Goal: Transaction & Acquisition: Purchase product/service

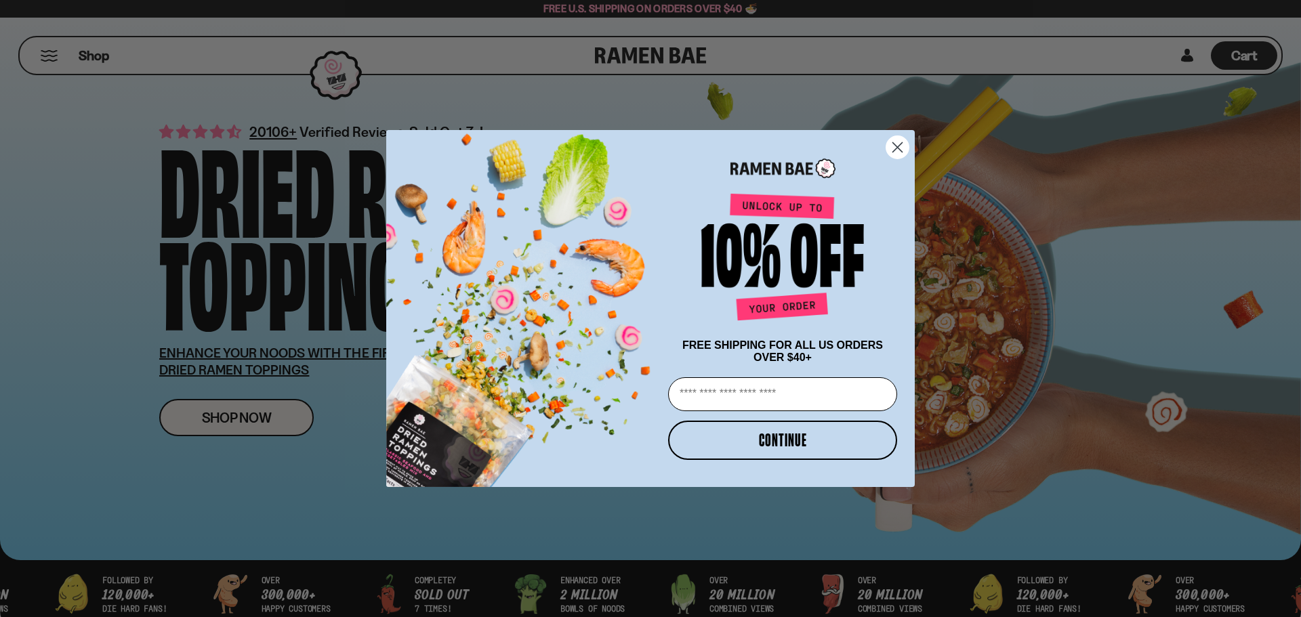
click at [897, 142] on circle "Close dialog" at bounding box center [897, 147] width 22 height 22
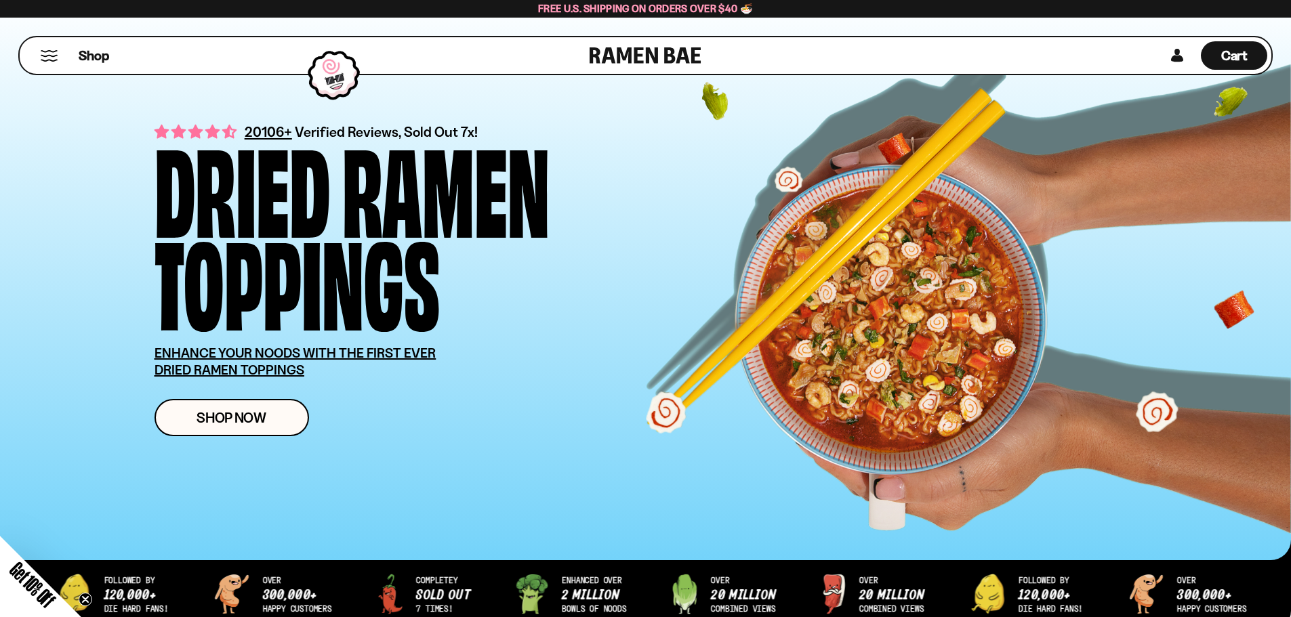
click at [63, 56] on div "Shop" at bounding box center [307, 55] width 566 height 37
click at [49, 56] on button "Mobile Menu Trigger" at bounding box center [49, 56] width 18 height 12
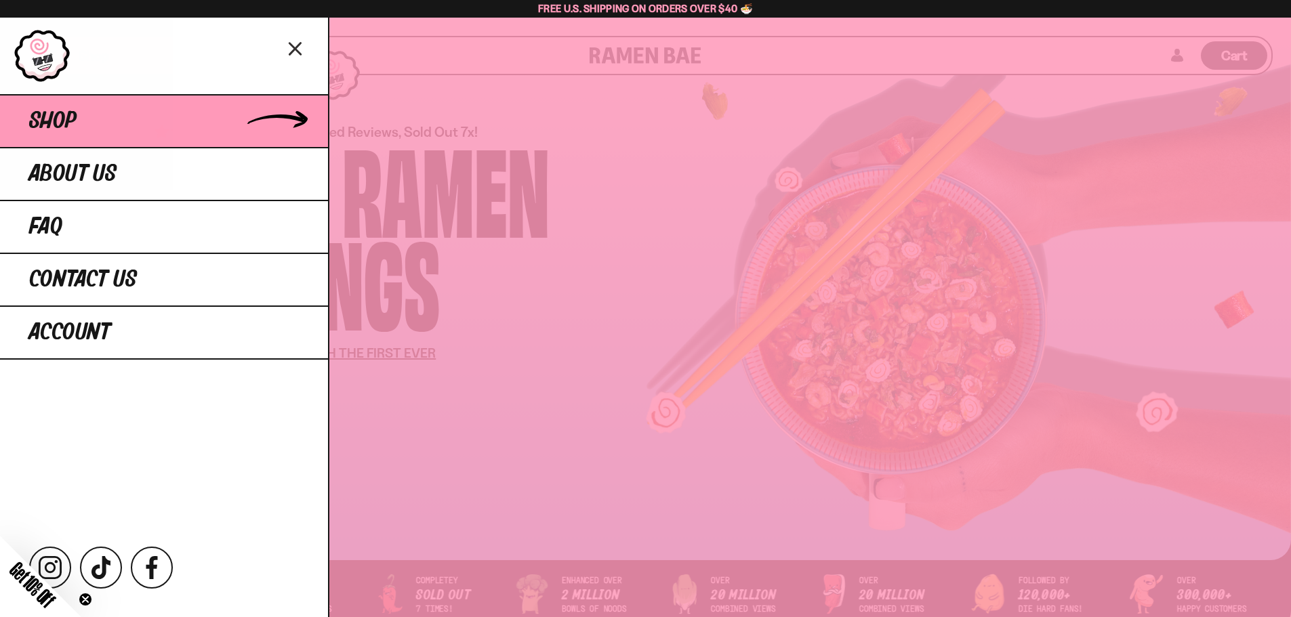
click at [62, 124] on span "Shop" at bounding box center [52, 121] width 47 height 24
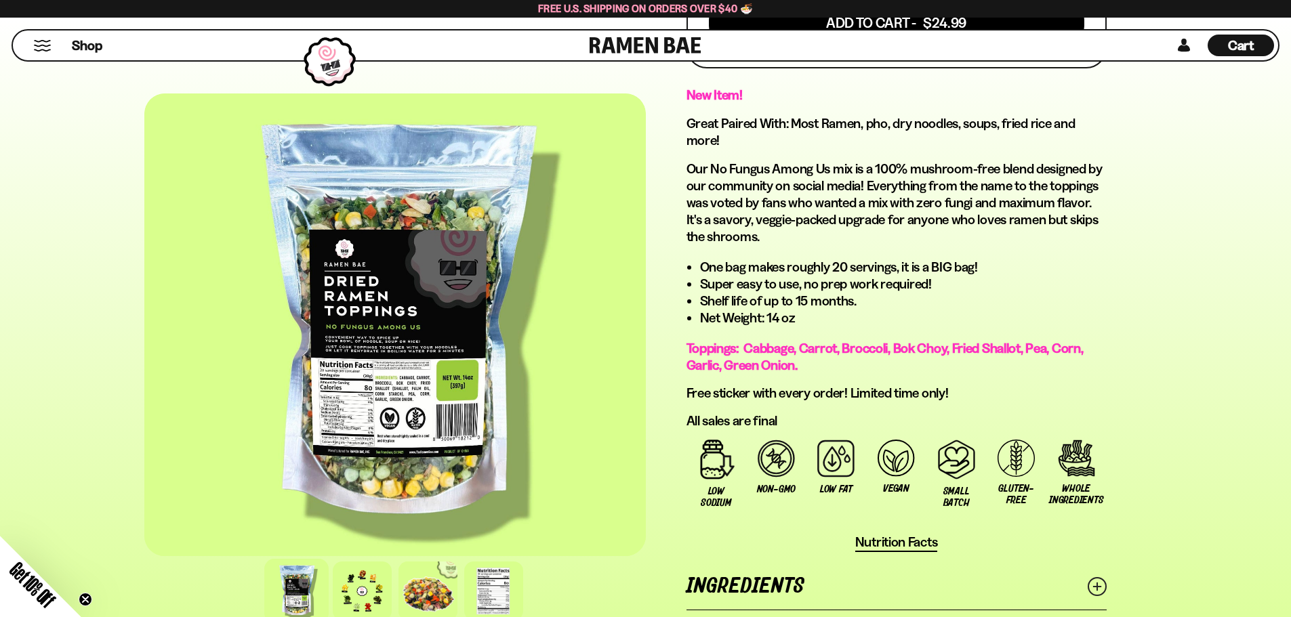
scroll to position [678, 0]
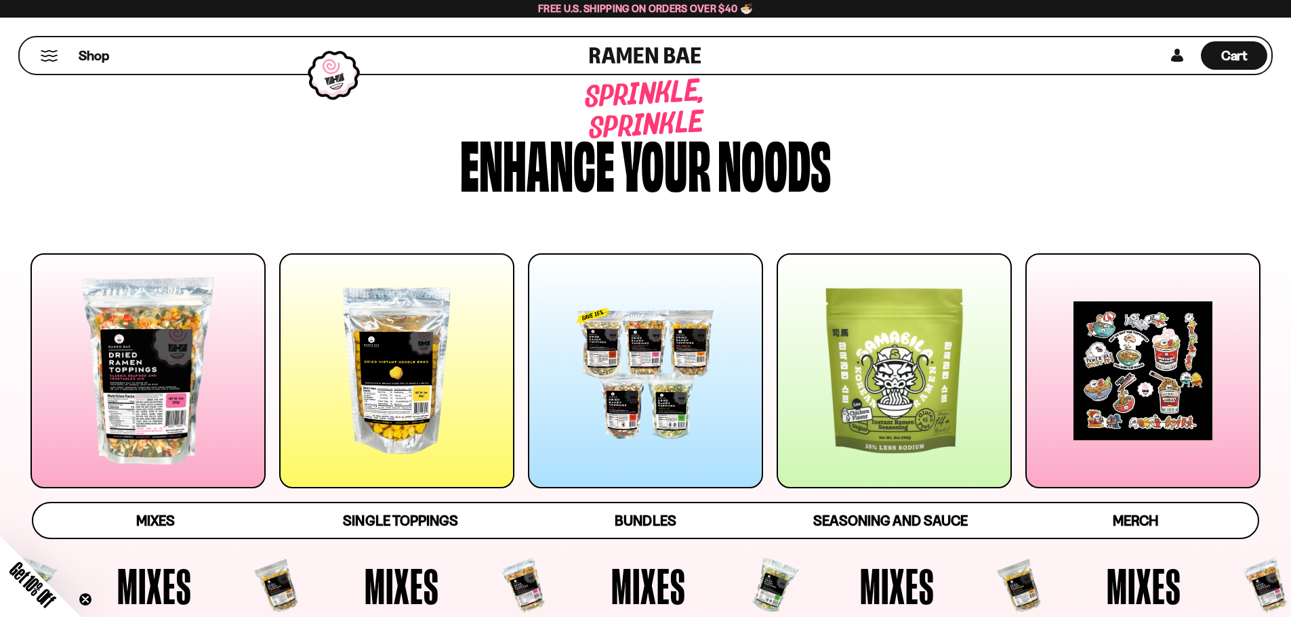
click at [391, 347] on div at bounding box center [396, 370] width 235 height 235
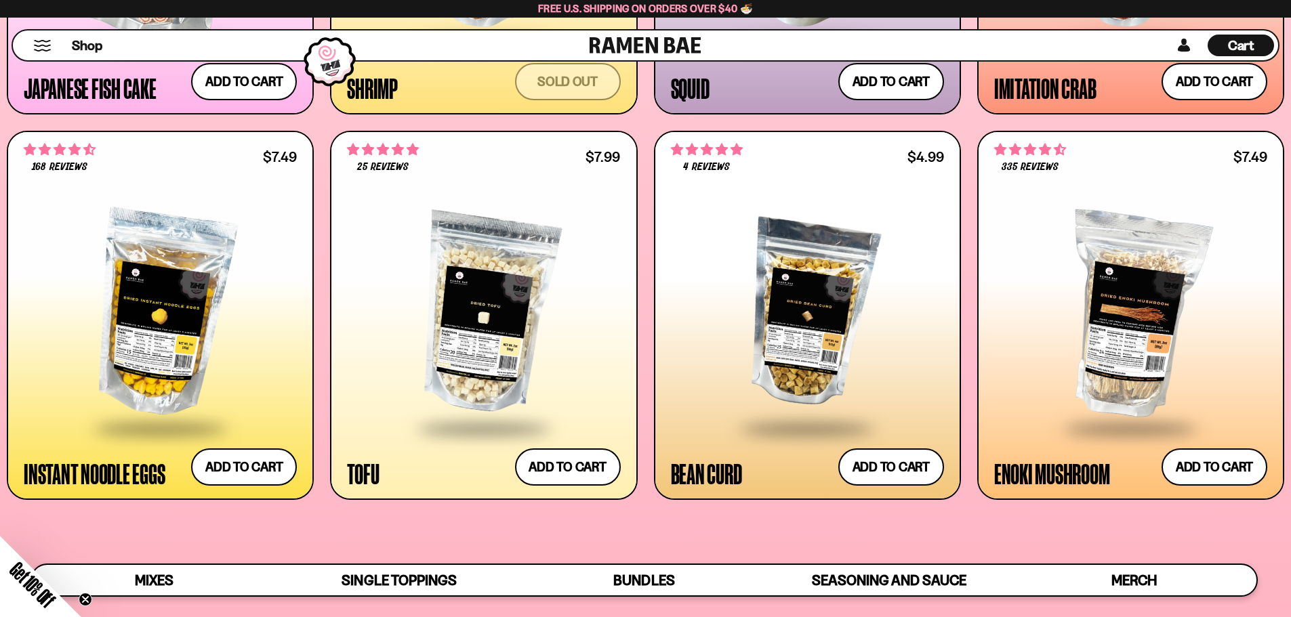
scroll to position [1763, 0]
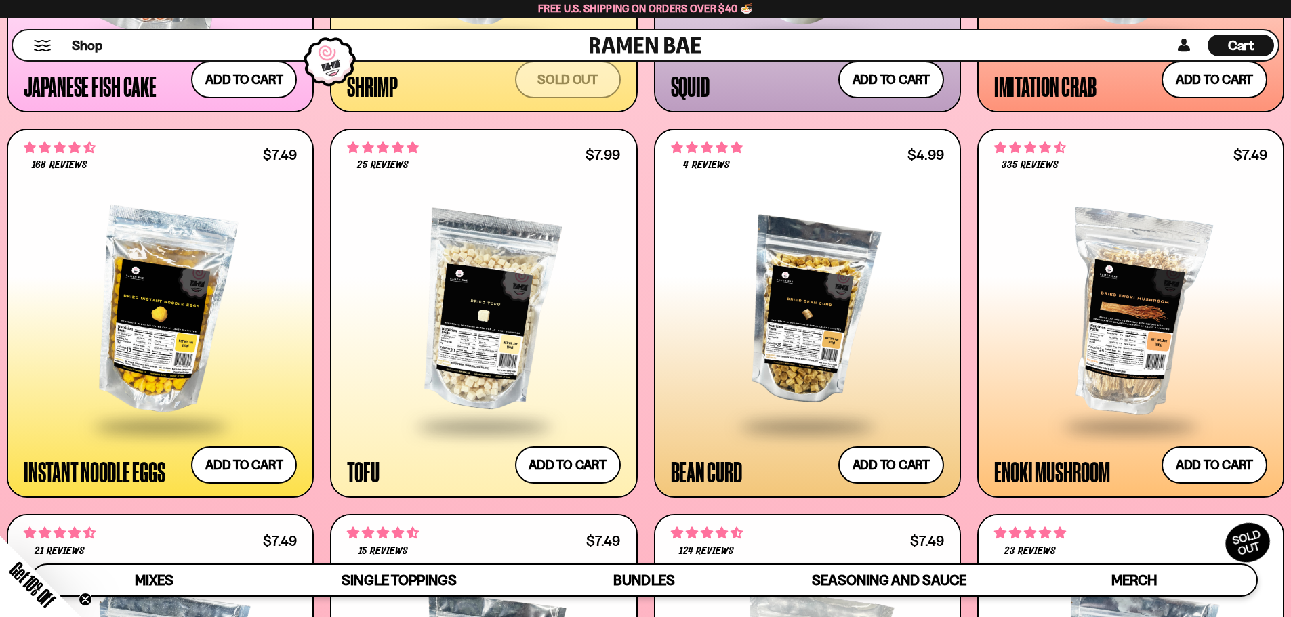
click at [166, 316] on div at bounding box center [160, 312] width 273 height 226
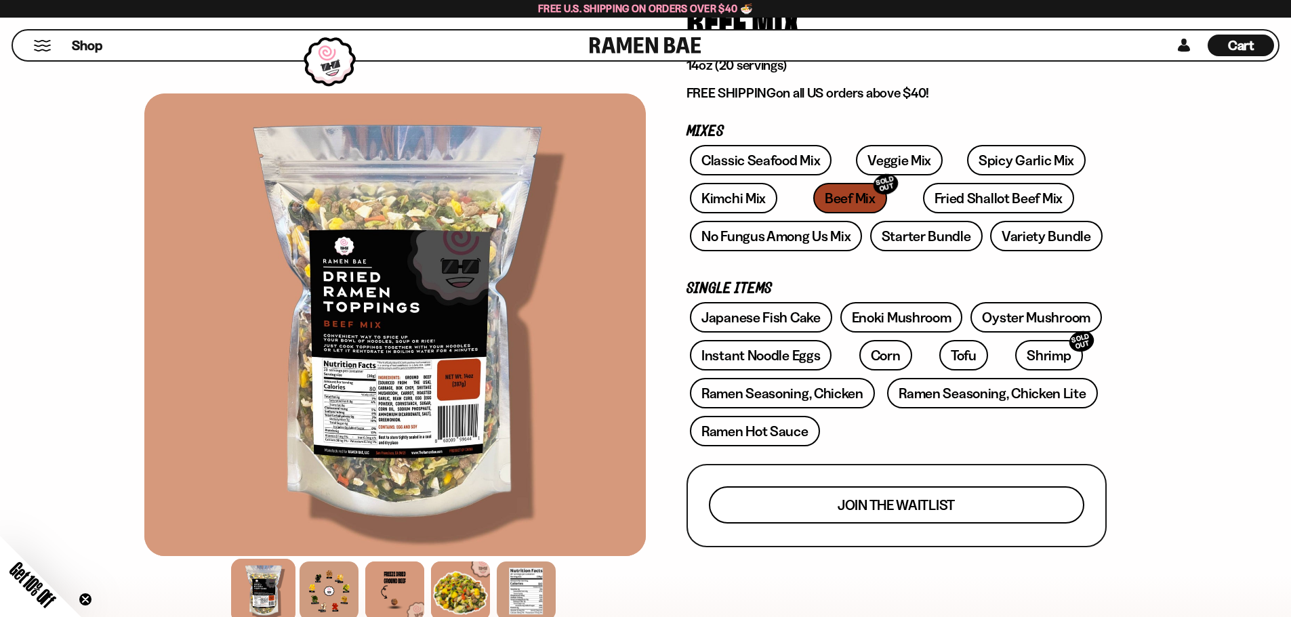
scroll to position [136, 0]
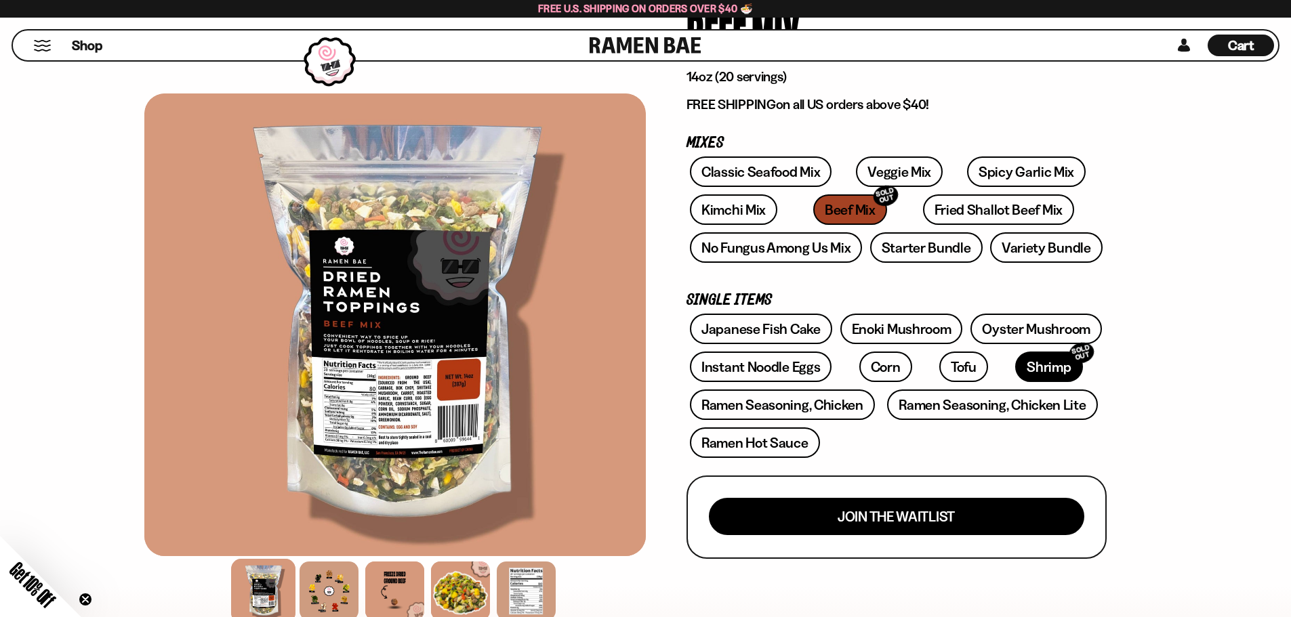
click at [1015, 365] on link "Shrimp SOLD OUT" at bounding box center [1048, 367] width 67 height 30
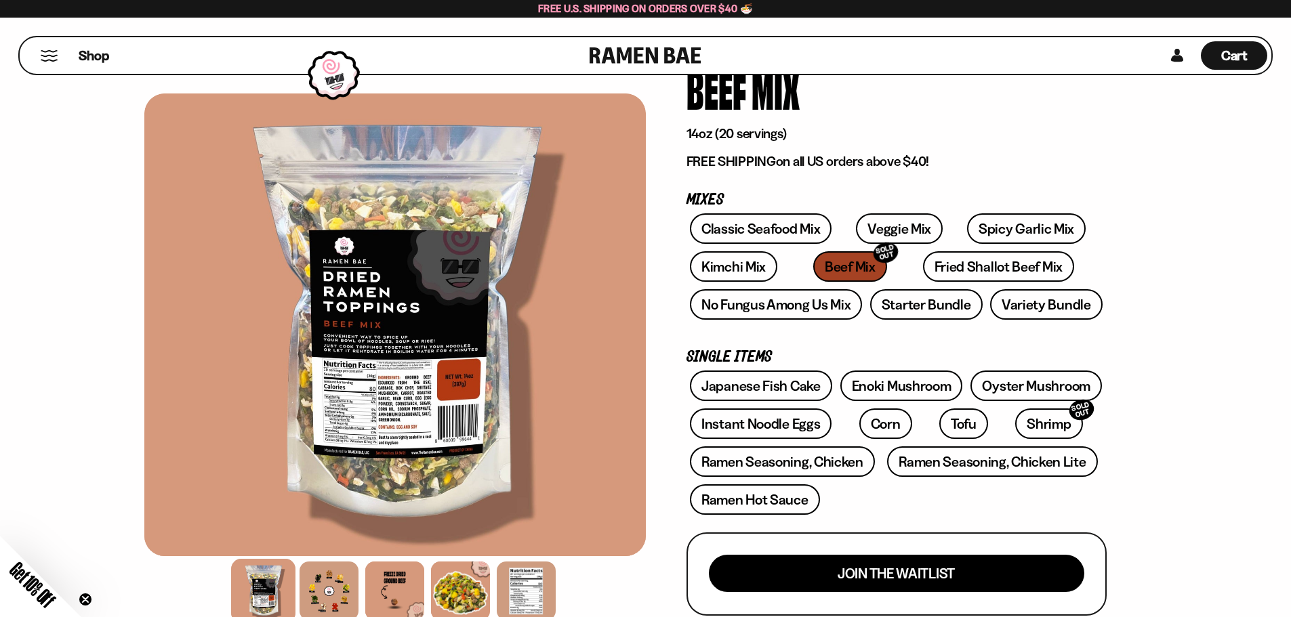
scroll to position [0, 0]
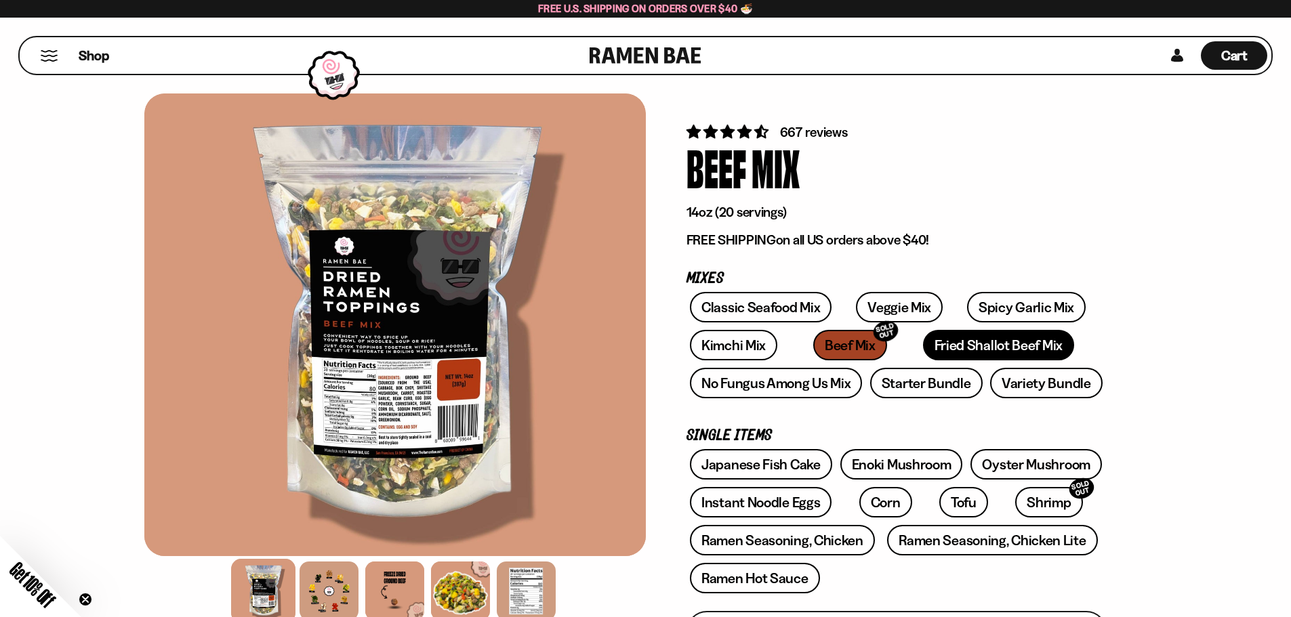
click at [923, 346] on link "Fried Shallot Beef Mix" at bounding box center [998, 345] width 151 height 30
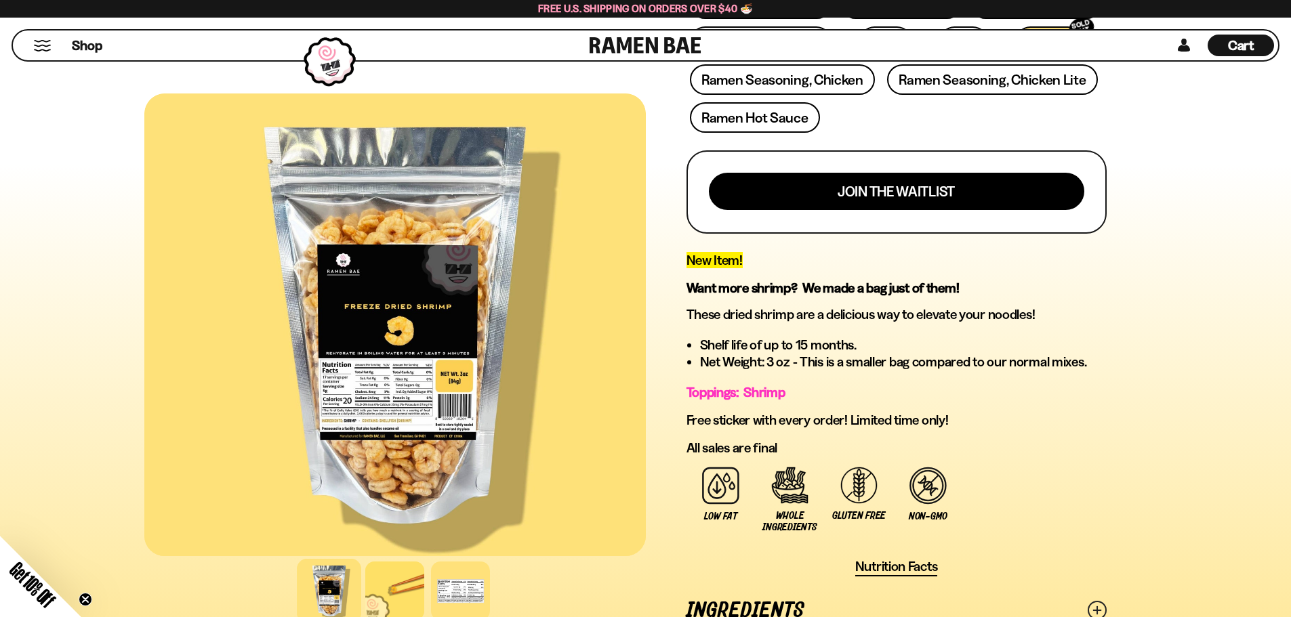
scroll to position [203, 0]
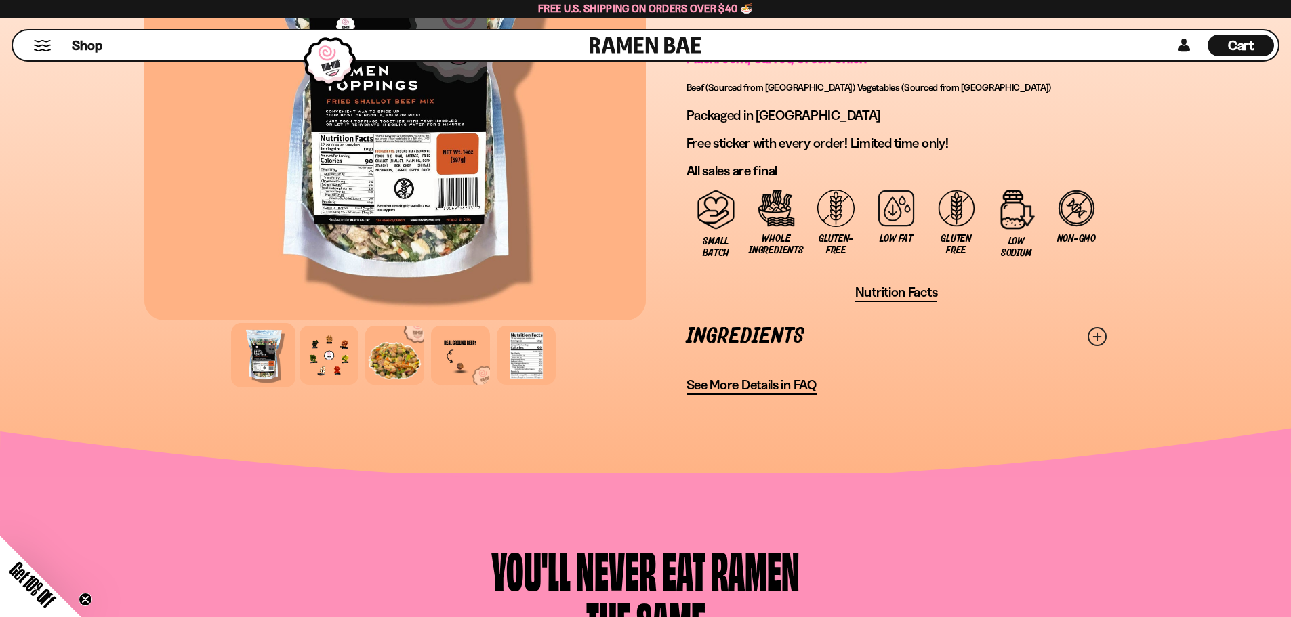
scroll to position [745, 0]
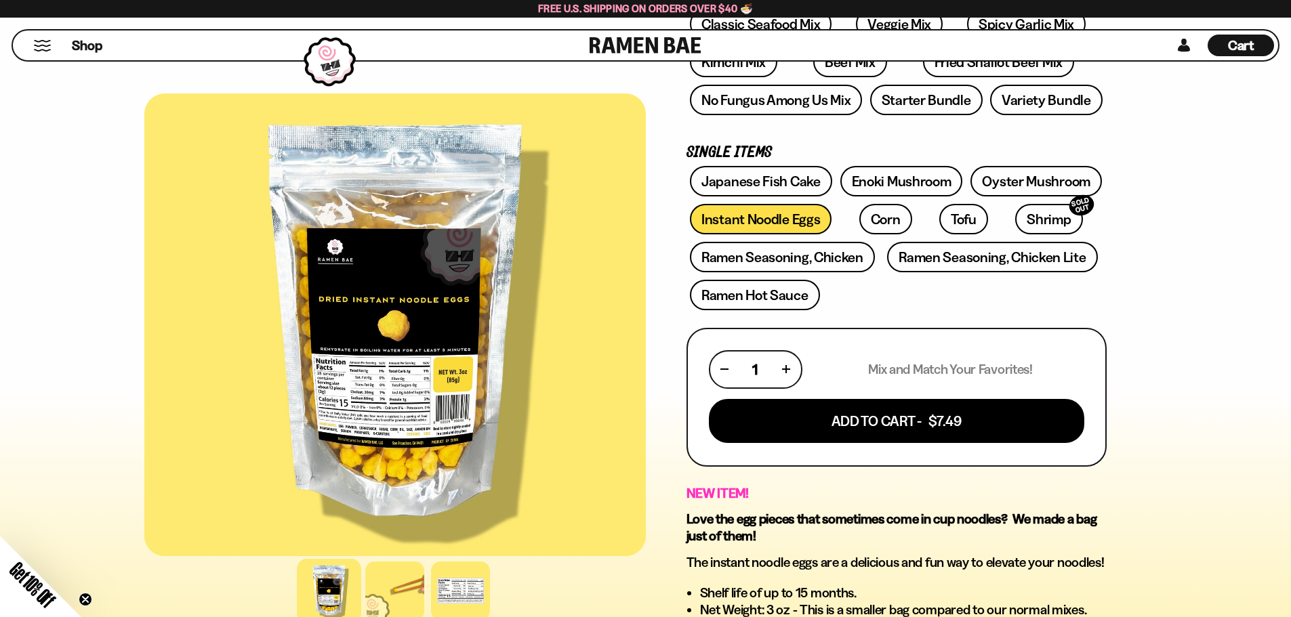
scroll to position [271, 0]
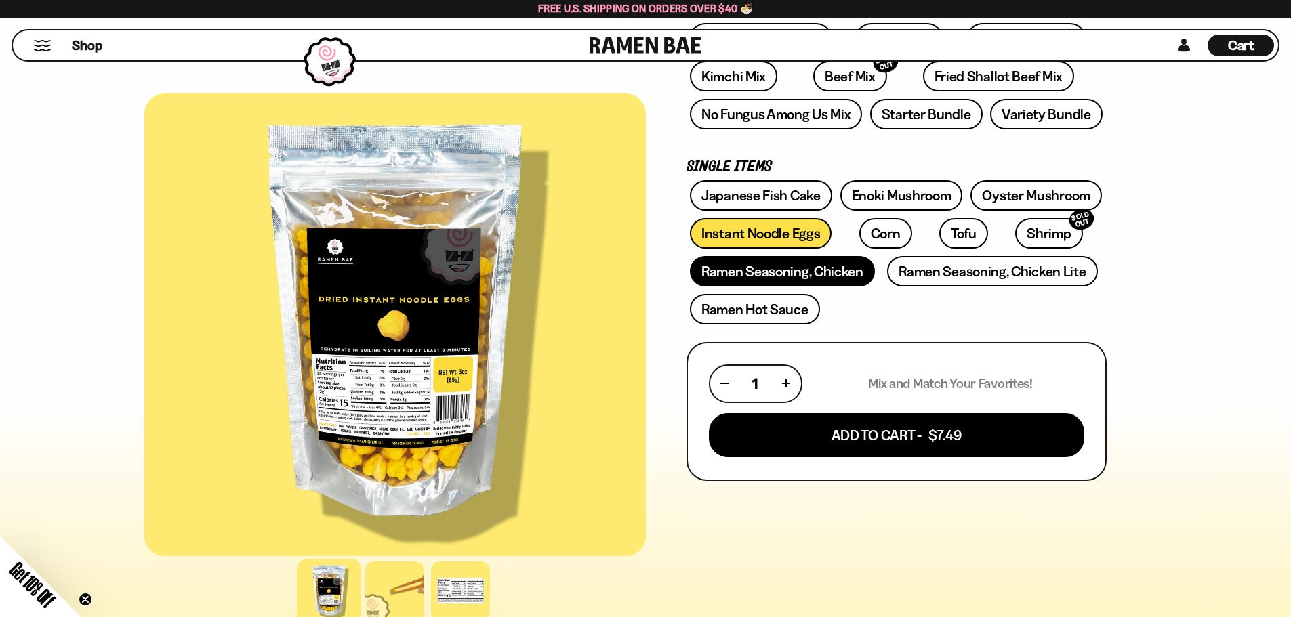
click at [823, 272] on link "Ramen Seasoning, Chicken" at bounding box center [782, 271] width 185 height 30
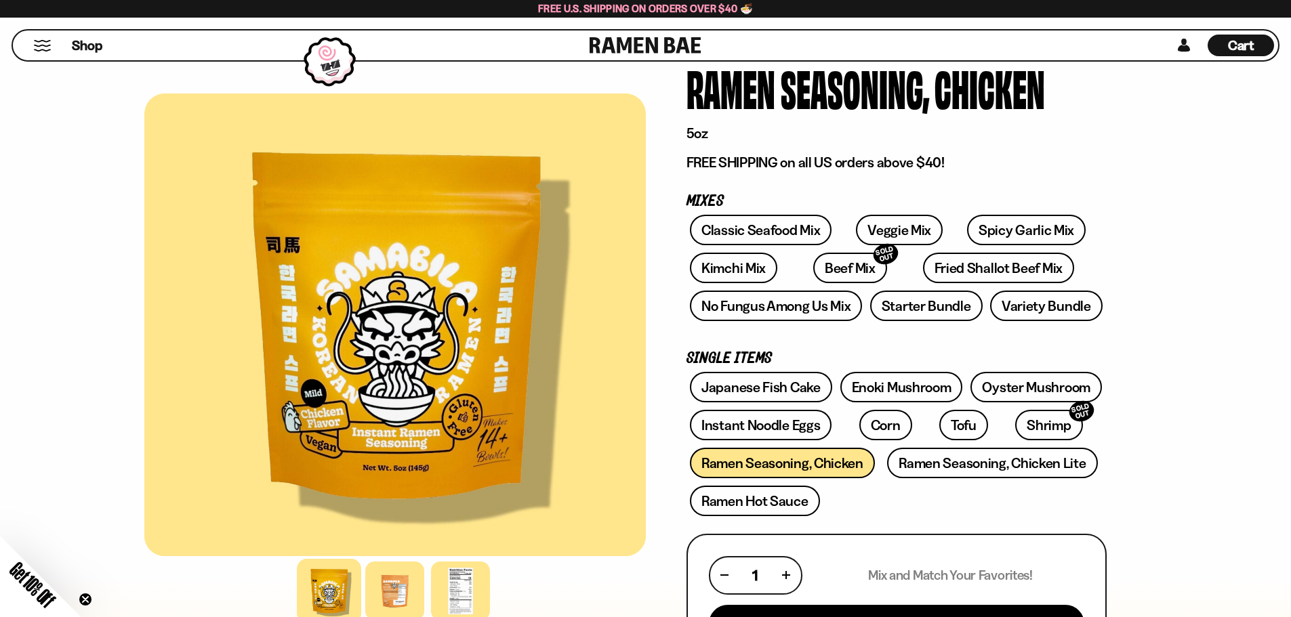
scroll to position [68, 0]
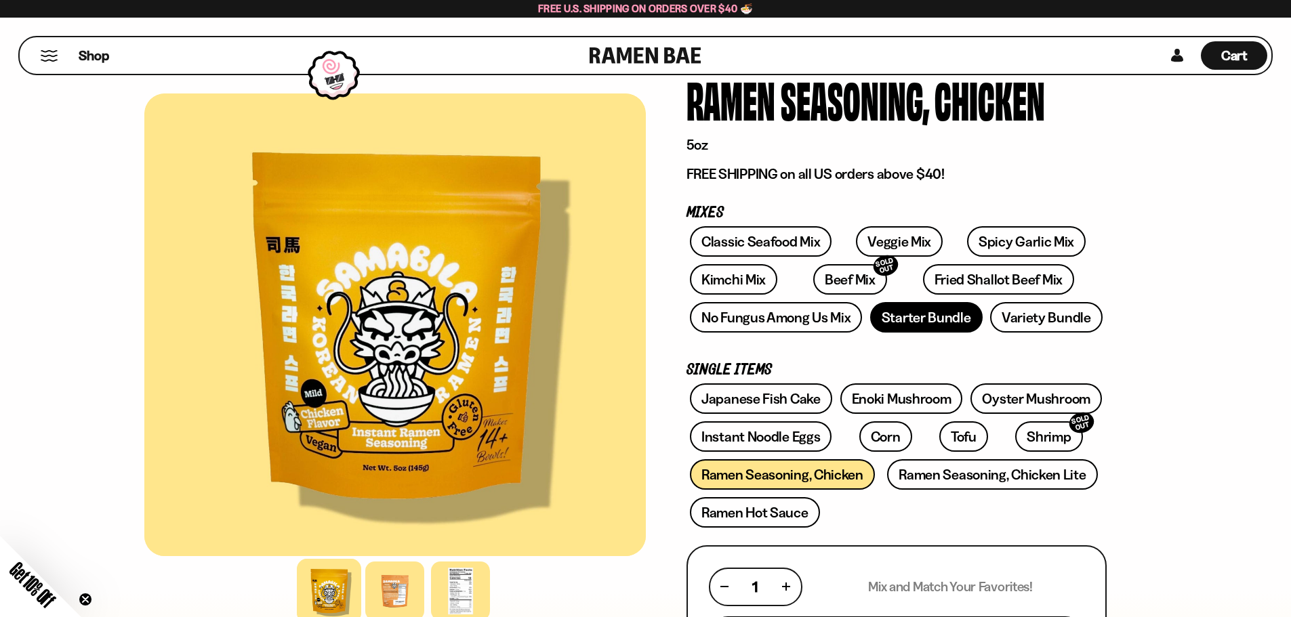
click at [932, 314] on link "Starter Bundle" at bounding box center [926, 317] width 112 height 30
